Goal: Information Seeking & Learning: Learn about a topic

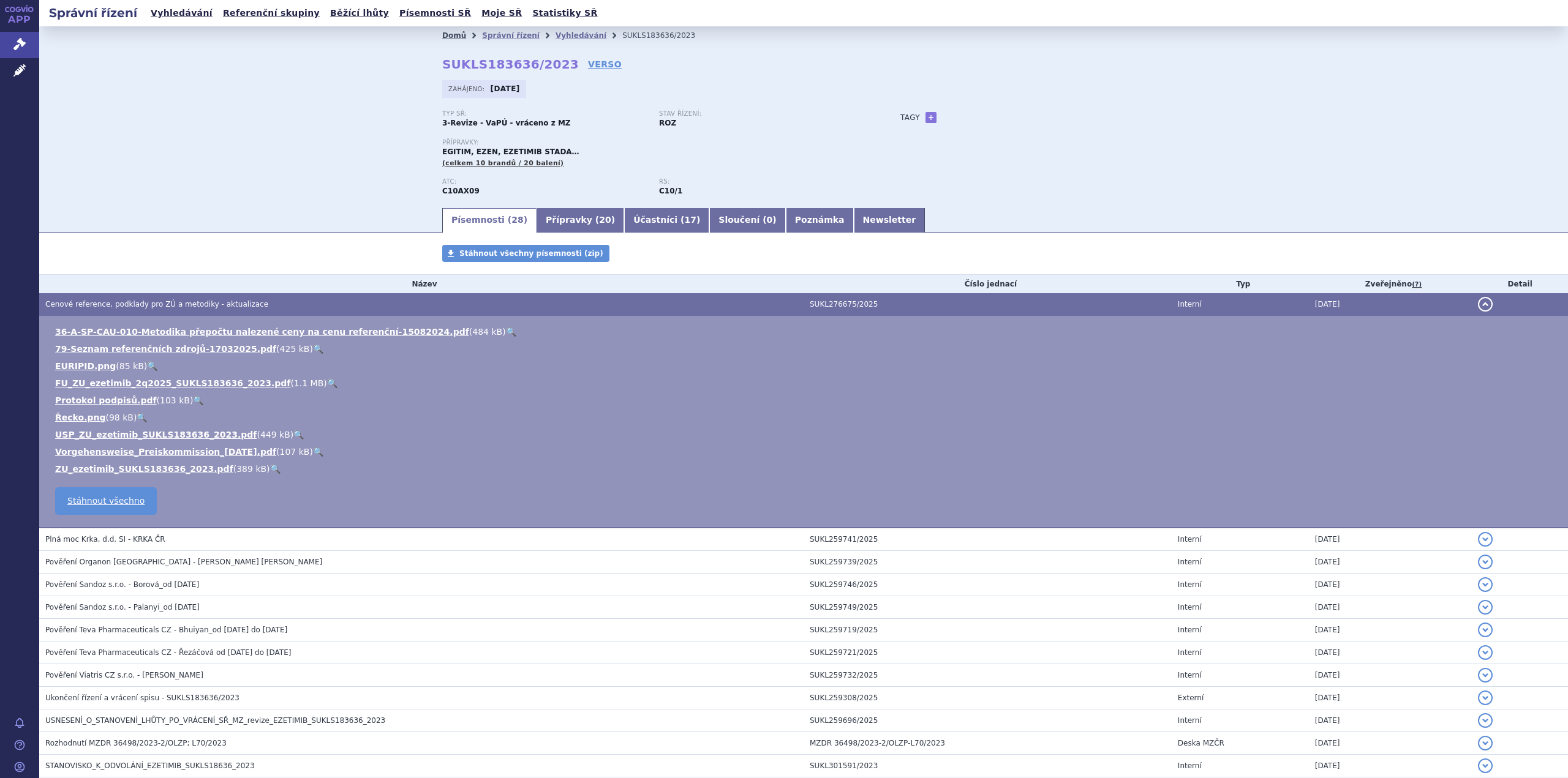
click at [442, 33] on link "Domů" at bounding box center [454, 36] width 24 height 9
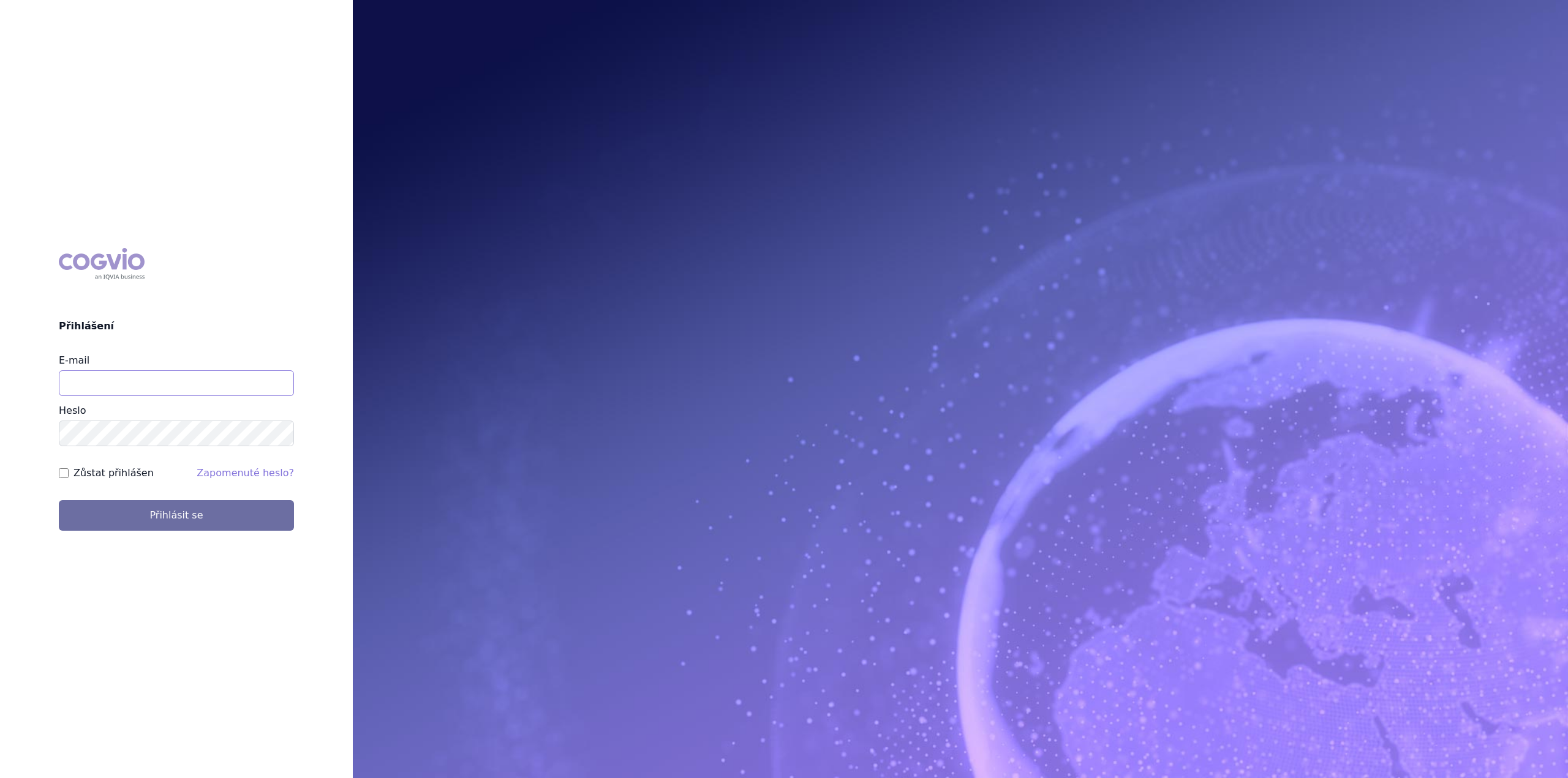
click at [108, 383] on input "E-mail" at bounding box center [176, 383] width 235 height 25
type input "jan.nedved@viatris.com"
click at [59, 500] on button "Přihlásit se" at bounding box center [176, 515] width 235 height 31
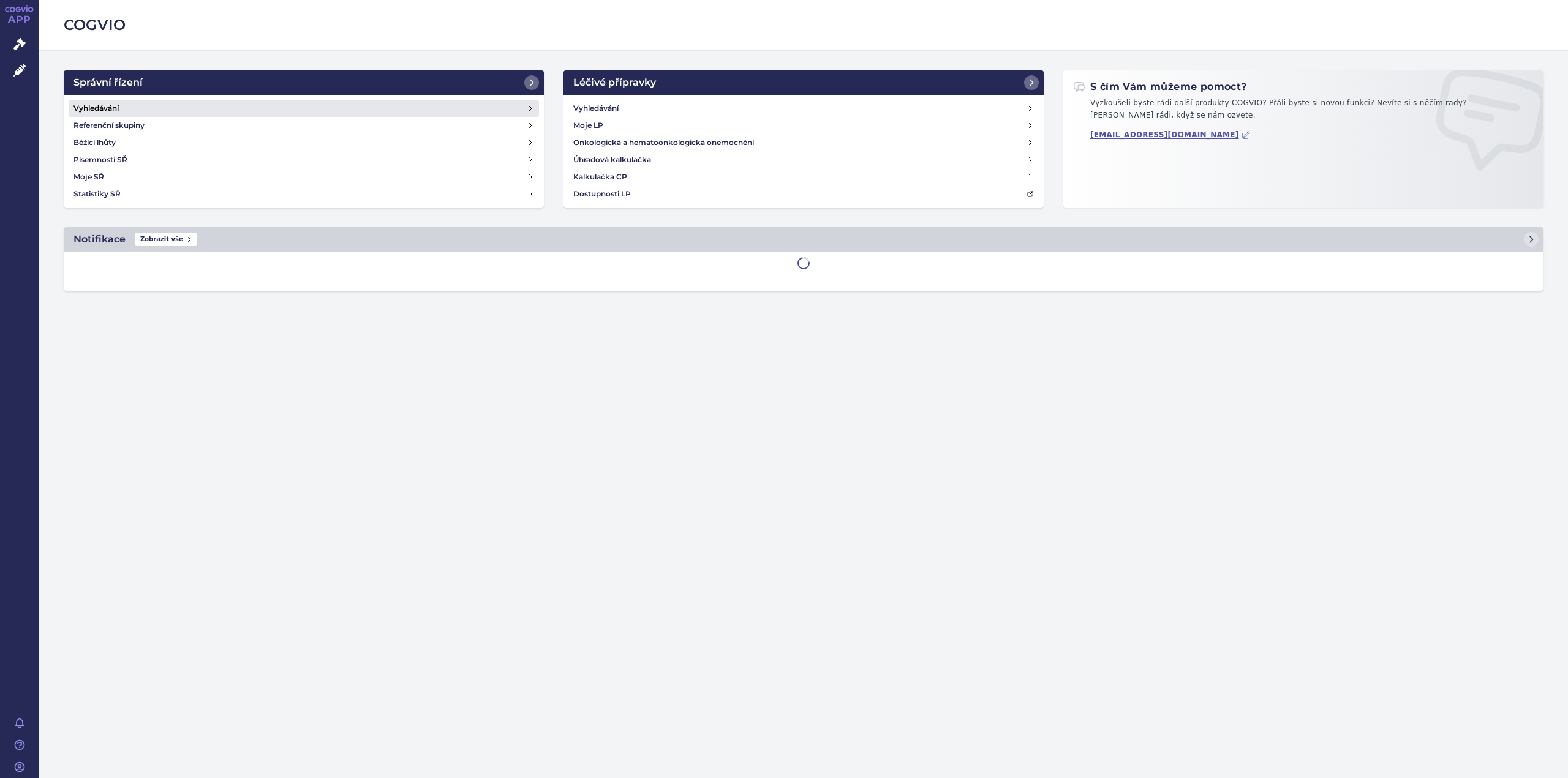
click at [98, 110] on h4 "Vyhledávání" at bounding box center [96, 108] width 45 height 12
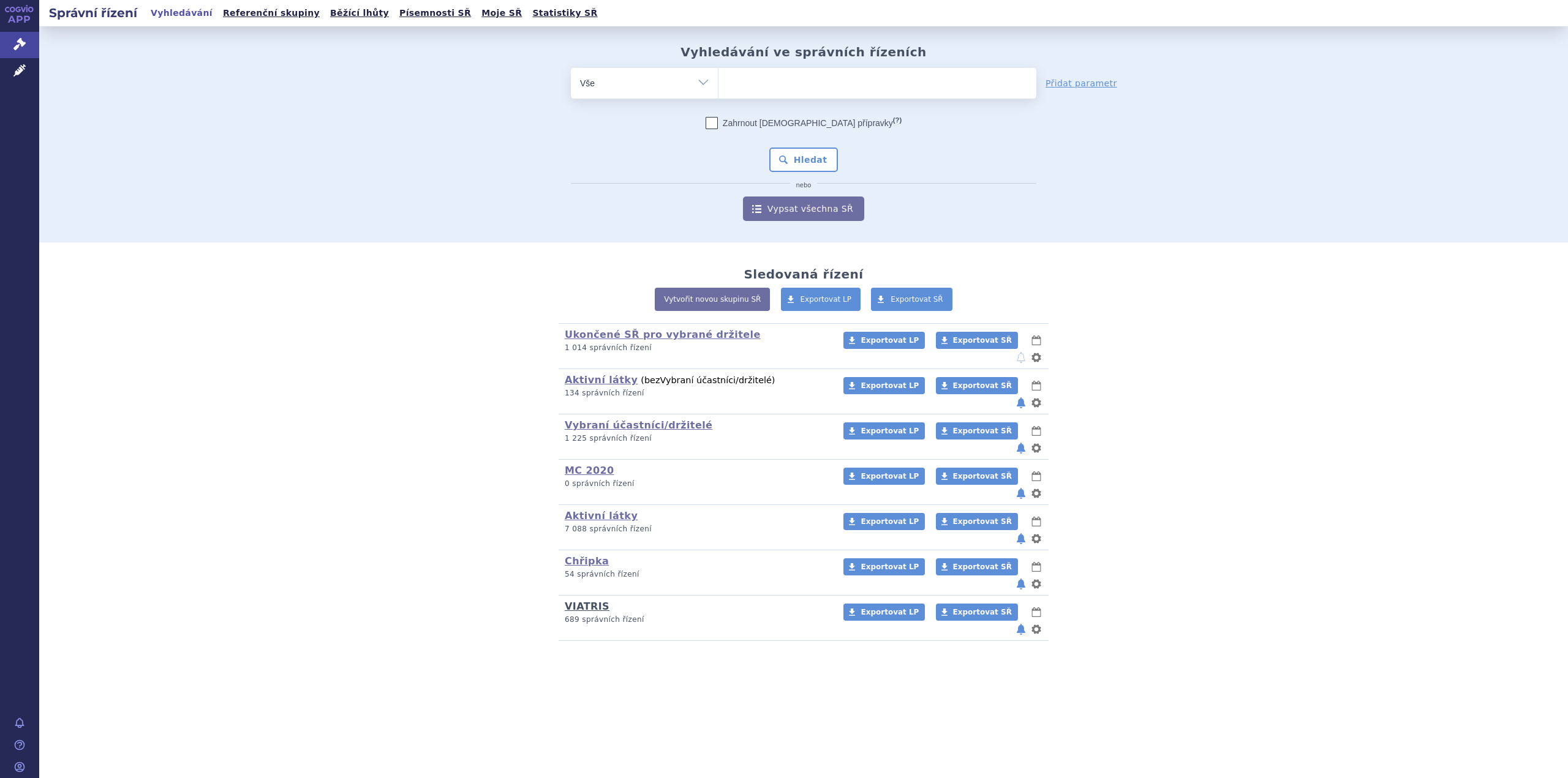
click at [593, 600] on link "VIATRIS" at bounding box center [587, 606] width 44 height 12
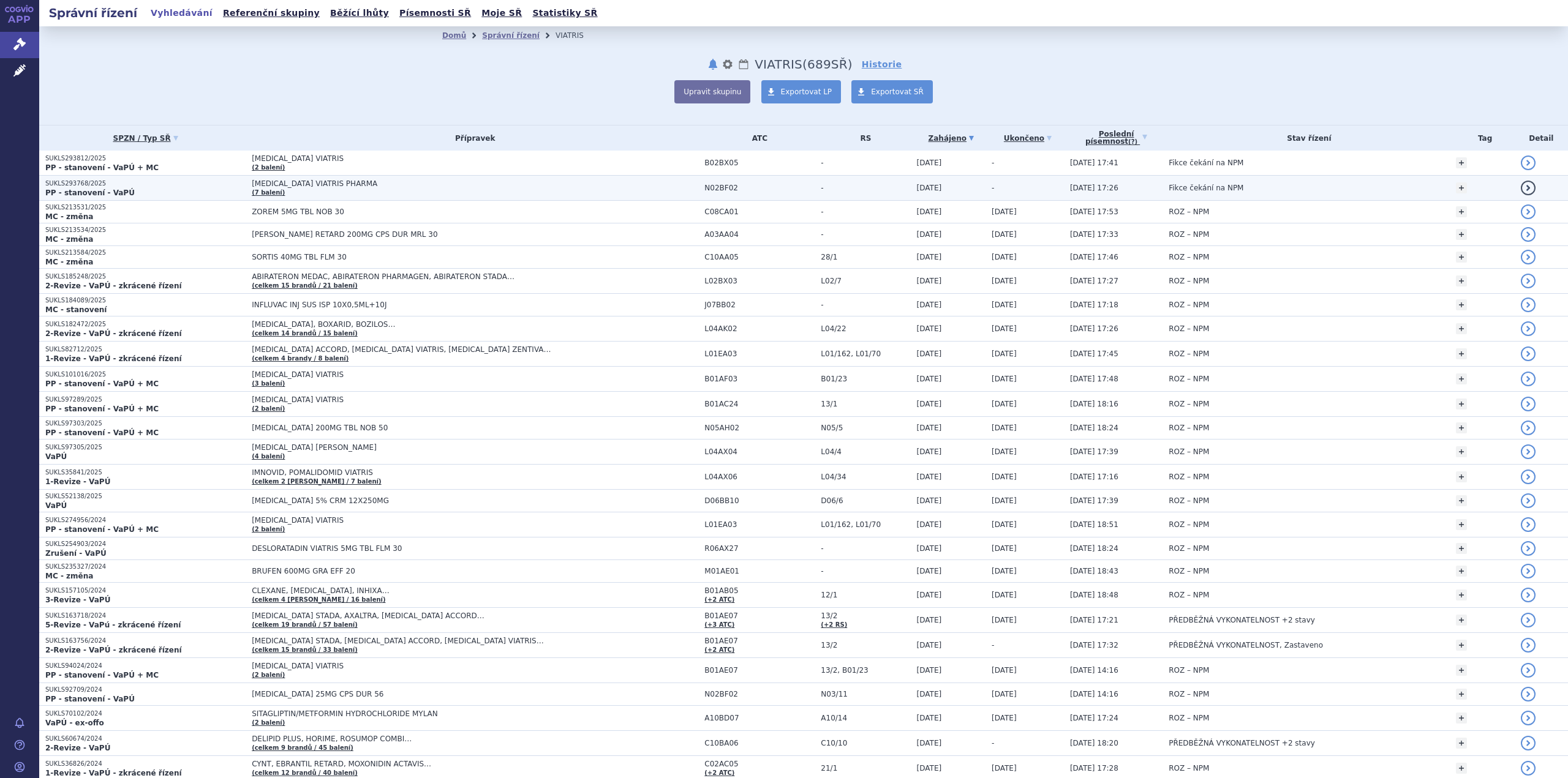
click at [301, 189] on td "PREGABALIN VIATRIS PHARMA (7 balení)" at bounding box center [472, 188] width 453 height 25
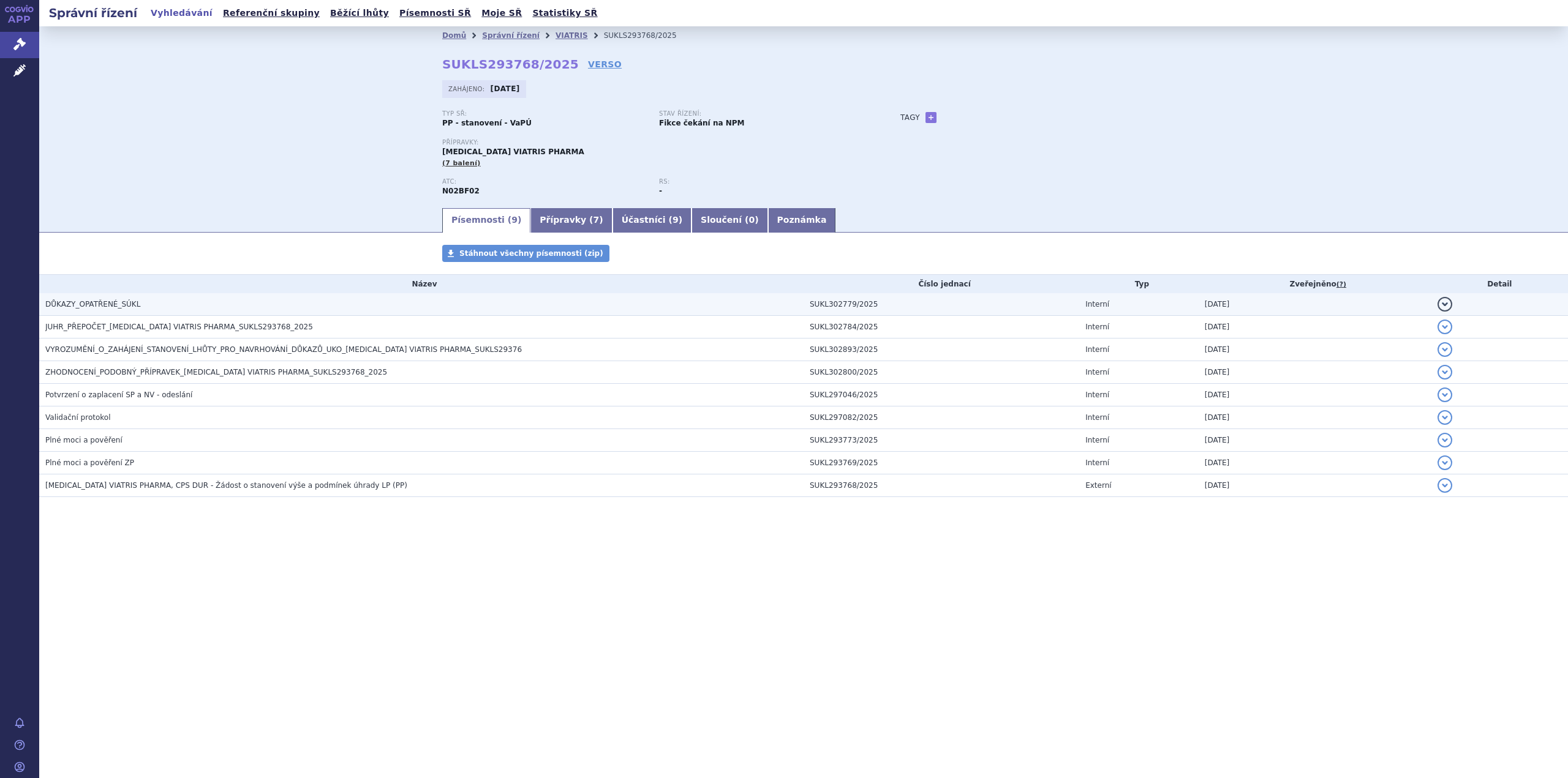
click at [114, 303] on span "DŮKAZY_OPATŘENÉ_SÚKL" at bounding box center [92, 304] width 95 height 9
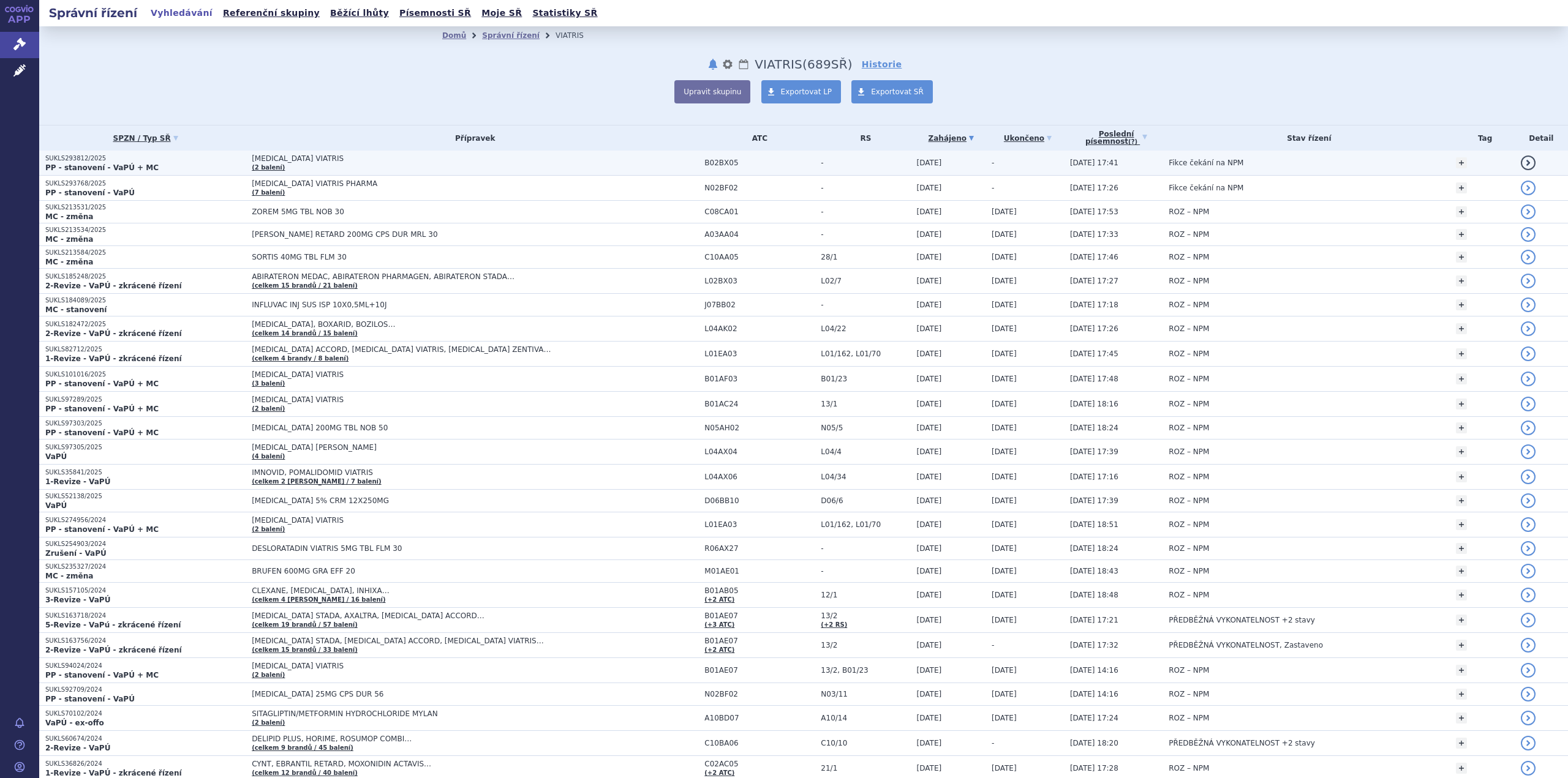
click at [322, 160] on span "[MEDICAL_DATA] VIATRIS" at bounding box center [405, 159] width 306 height 9
